Goal: Task Accomplishment & Management: Use online tool/utility

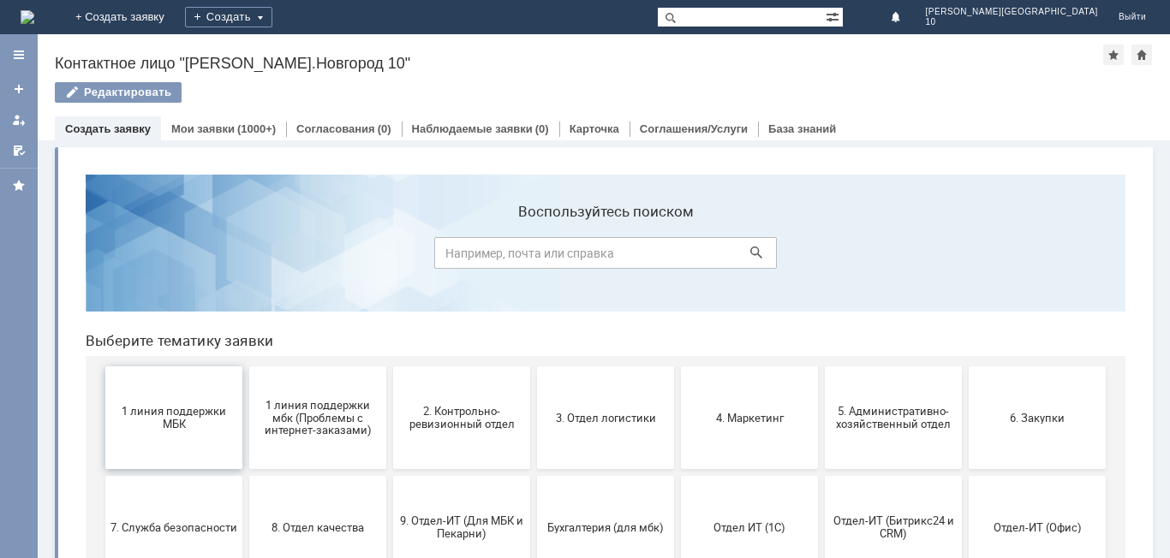
click at [194, 413] on span "1 линия поддержки МБК" at bounding box center [173, 418] width 127 height 26
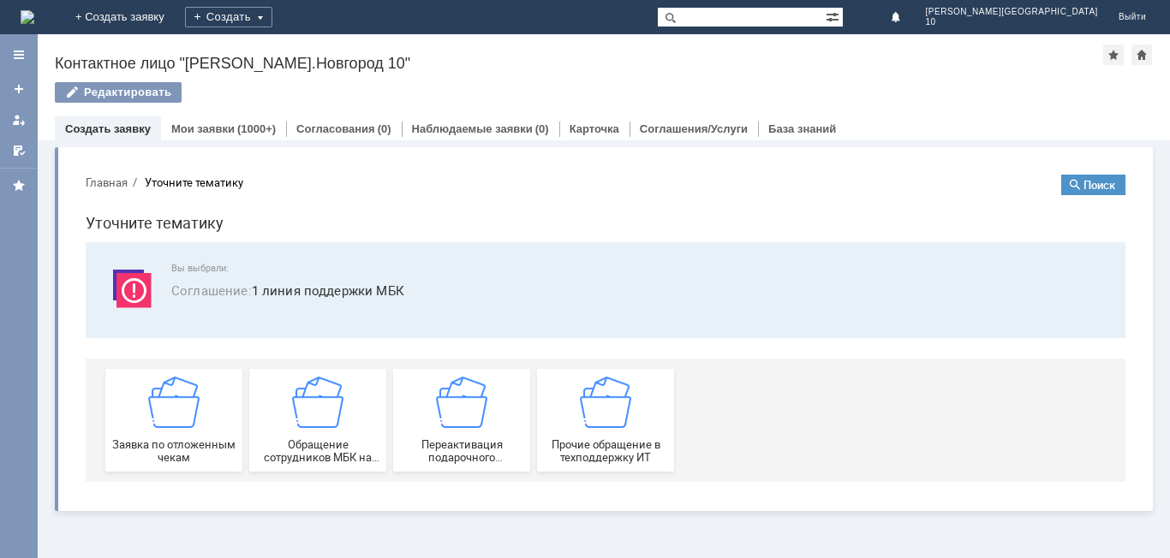
click at [194, 414] on img at bounding box center [173, 402] width 51 height 51
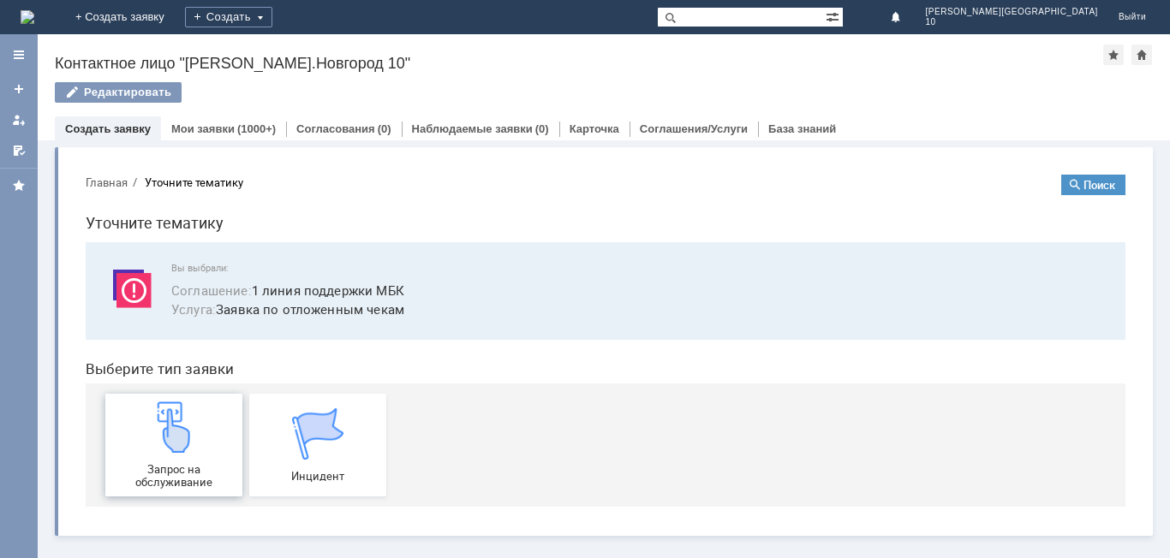
click at [189, 441] on img at bounding box center [173, 427] width 51 height 51
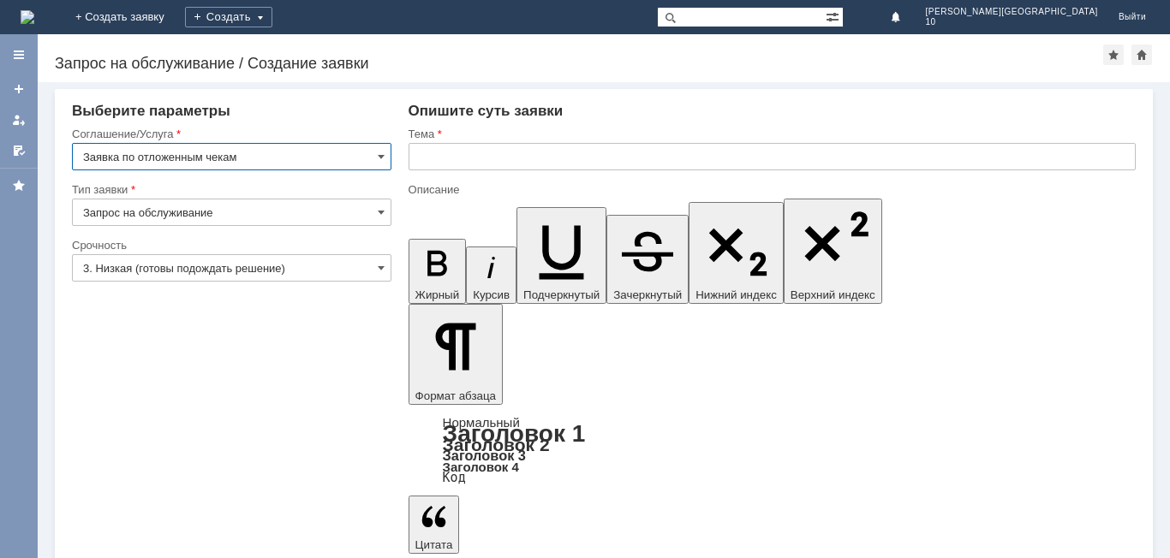
click at [450, 152] on input "text" at bounding box center [771, 156] width 727 height 27
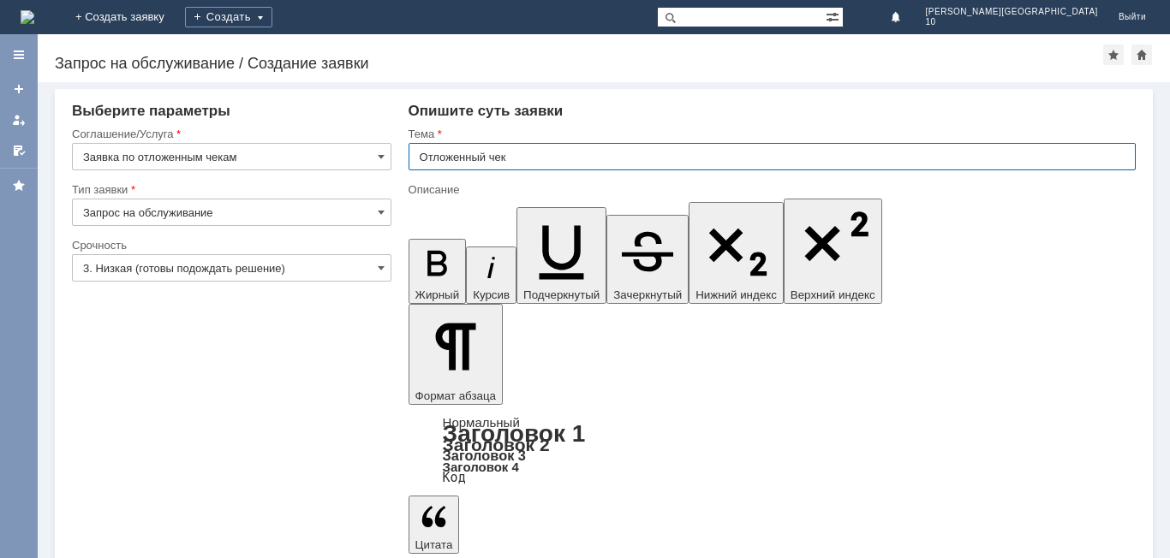
type input "Отложенный чек"
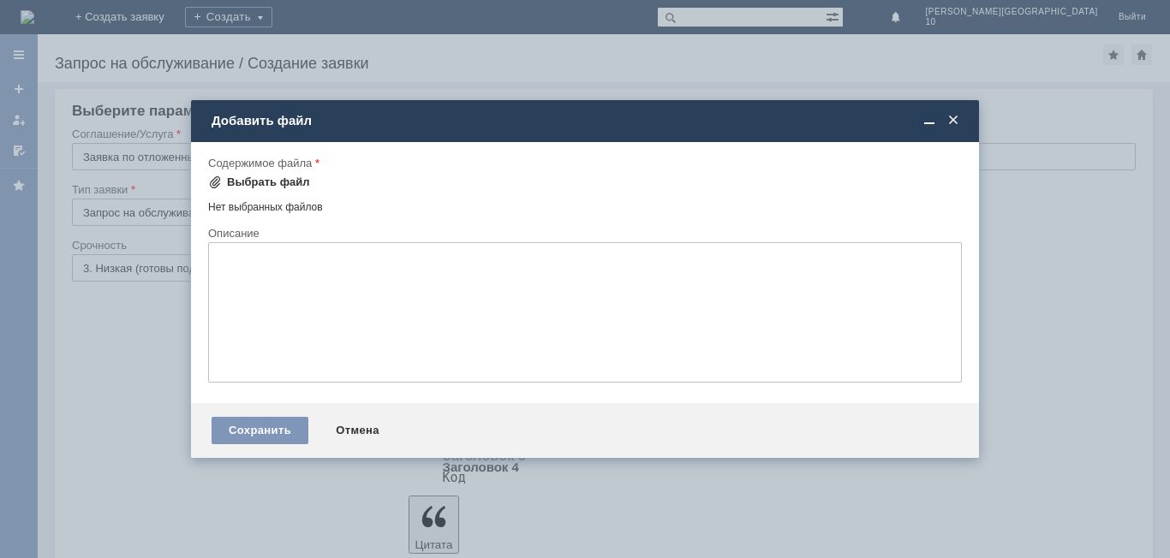
click at [236, 181] on div "Выбрать файл" at bounding box center [268, 183] width 83 height 14
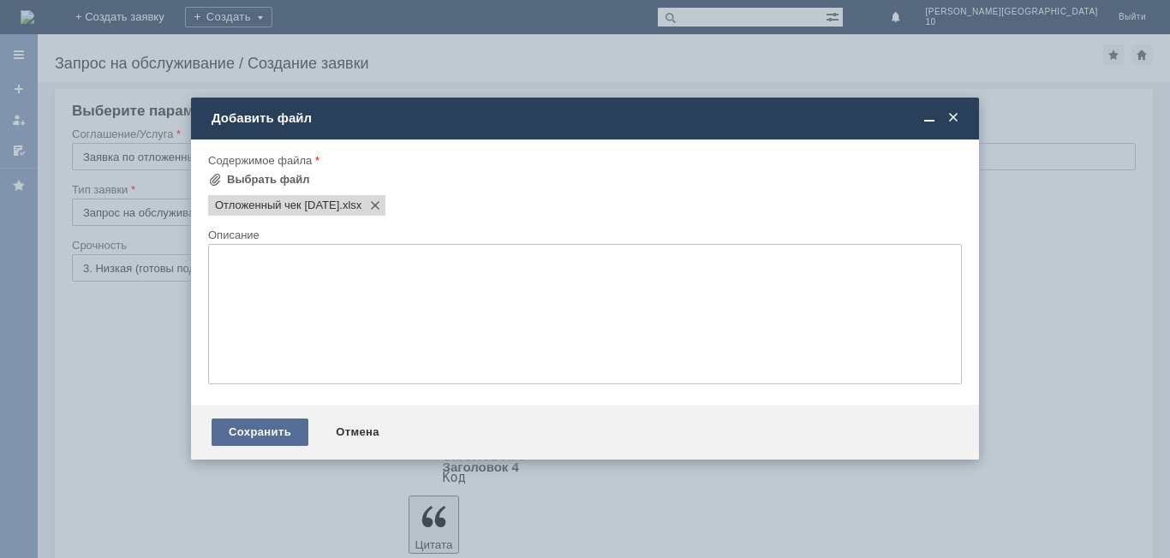
click at [291, 440] on div "Сохранить" at bounding box center [260, 432] width 97 height 27
